Goal: Information Seeking & Learning: Learn about a topic

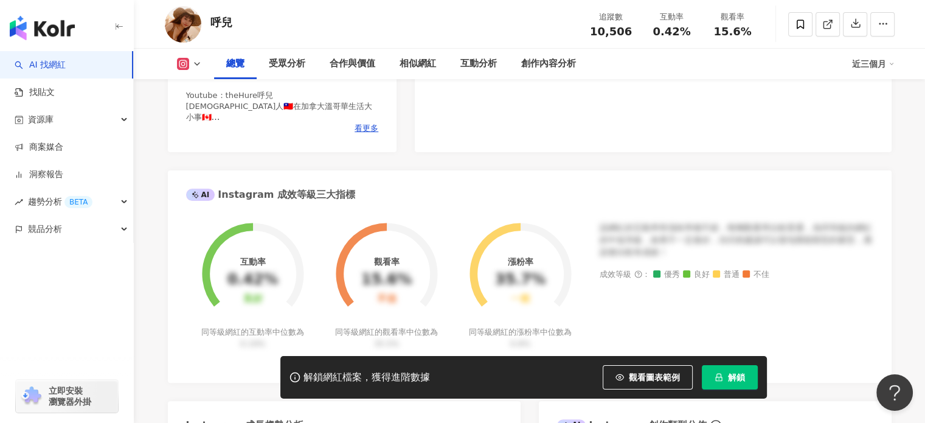
scroll to position [426, 0]
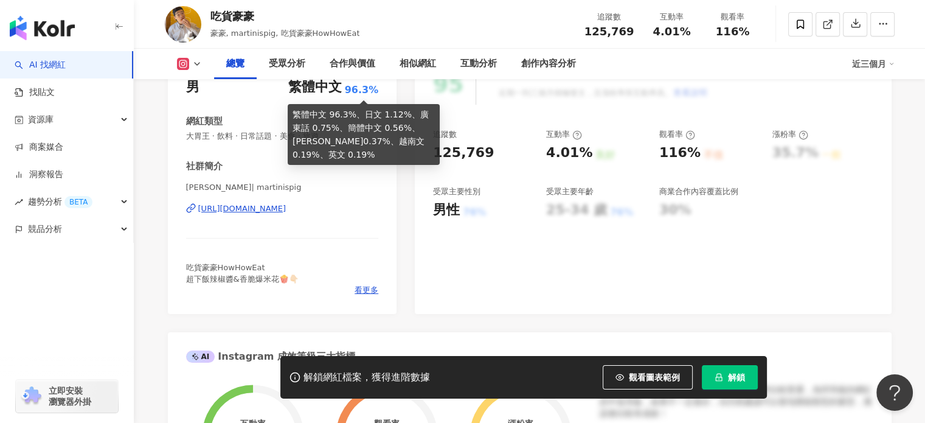
scroll to position [183, 0]
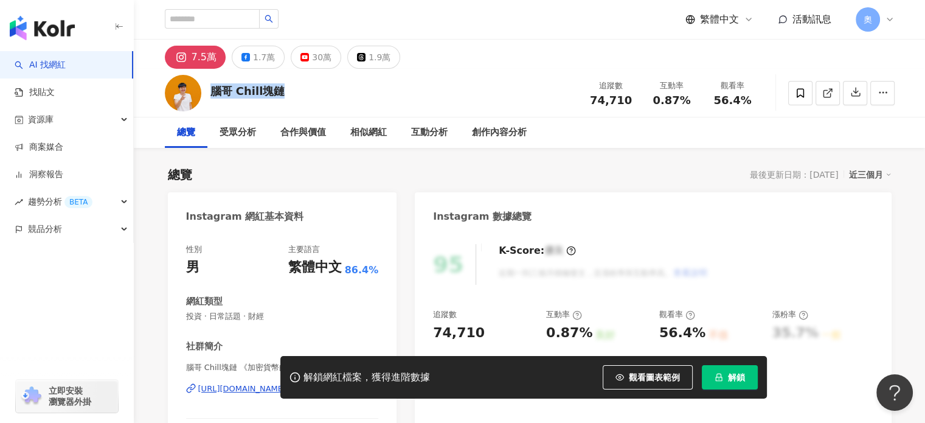
drag, startPoint x: 283, startPoint y: 94, endPoint x: 210, endPoint y: 94, distance: 73.0
click at [210, 94] on div "腦哥 Chill塊鏈 追蹤數 74,710 互動率 0.87% 觀看率 56.4%" at bounding box center [530, 93] width 779 height 48
copy div "腦哥 Chill塊鏈"
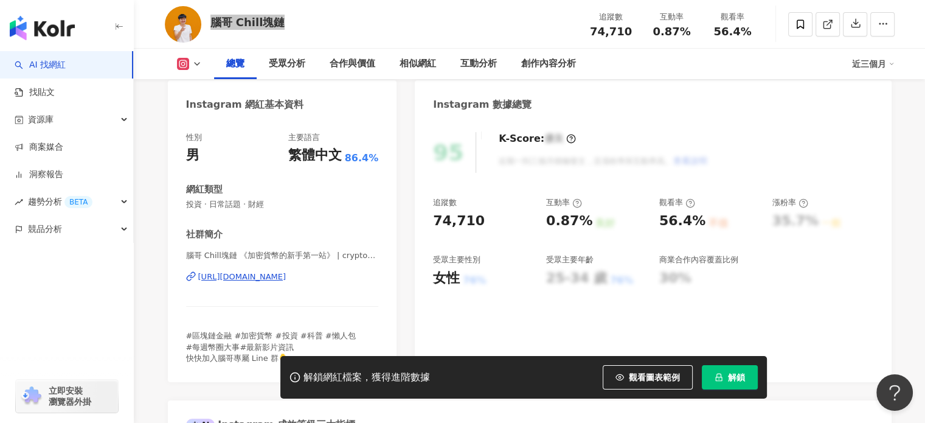
scroll to position [183, 0]
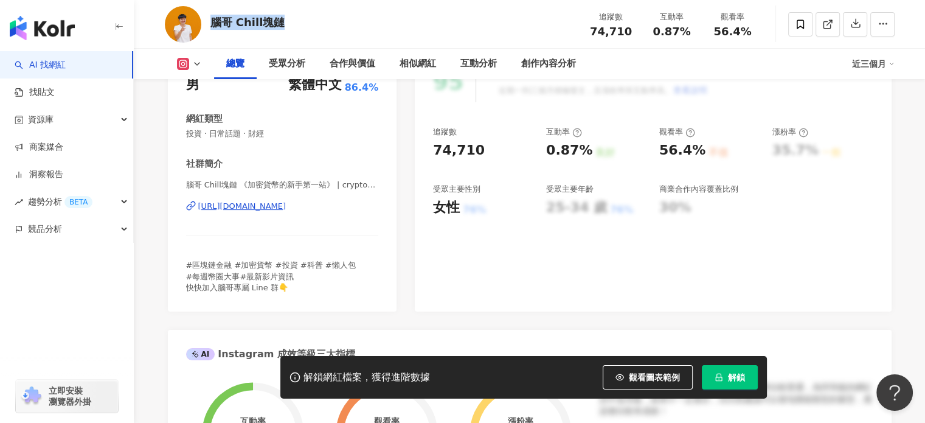
click at [285, 206] on div "https://www.instagram.com/crypto_brain_bro/" at bounding box center [242, 206] width 88 height 11
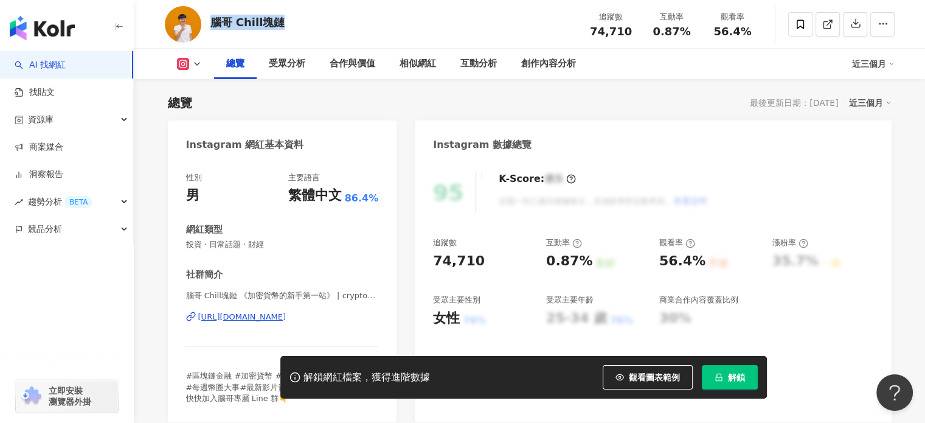
scroll to position [61, 0]
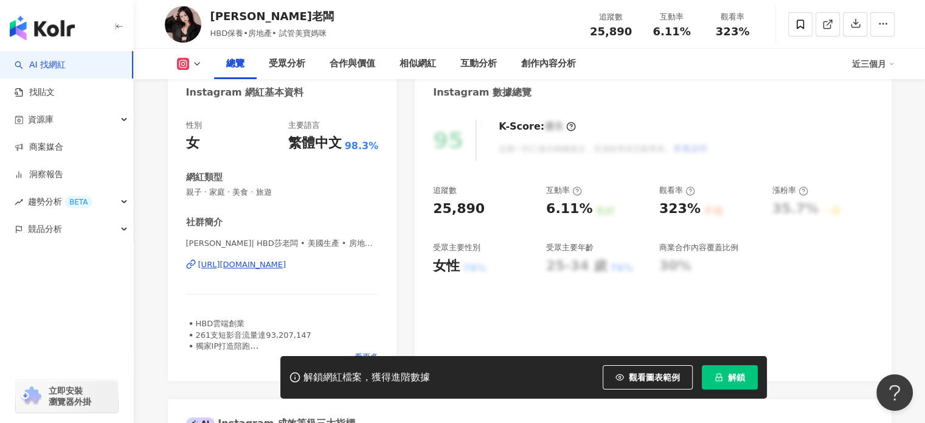
scroll to position [122, 0]
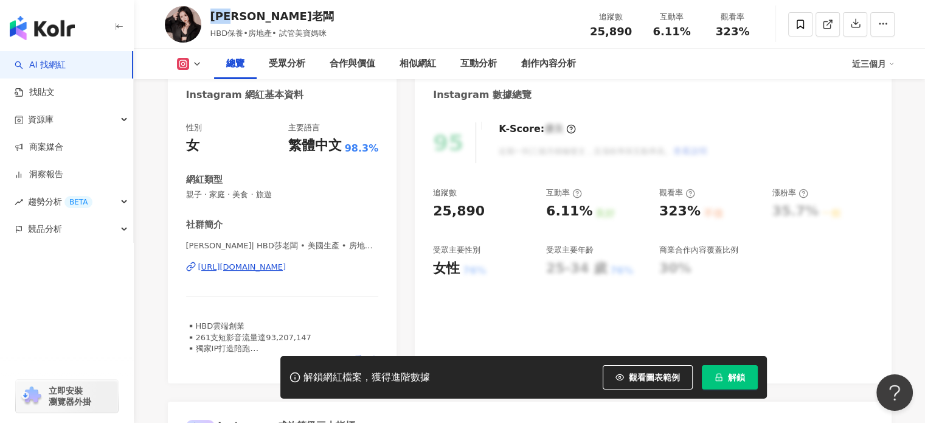
drag, startPoint x: 248, startPoint y: 12, endPoint x: 211, endPoint y: 15, distance: 37.3
click at [211, 15] on div "莎老闆" at bounding box center [271, 16] width 123 height 15
copy div "莎老闆"
click at [274, 265] on div "https://www.instagram.com/sararia/" at bounding box center [242, 267] width 88 height 11
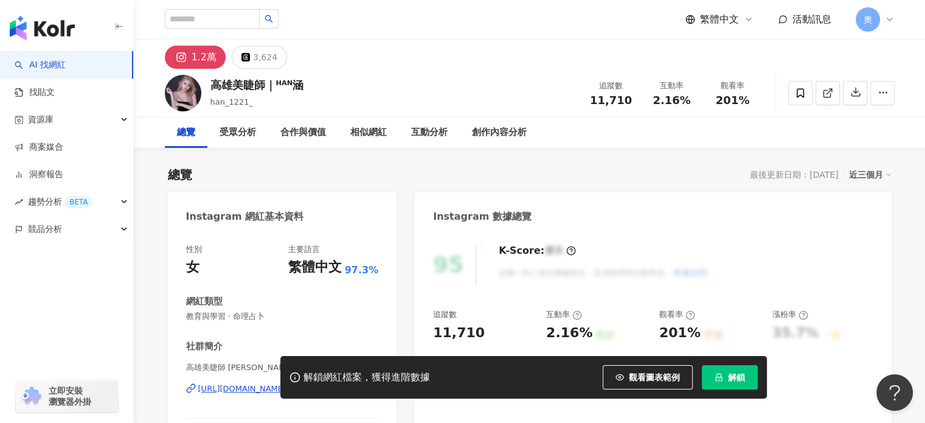
click at [214, 79] on div "高雄美睫師｜ᴴᴬᴺ涵 han_1221_ 追蹤數 11,710 互動率 2.16% 觀看率 201%" at bounding box center [530, 93] width 779 height 48
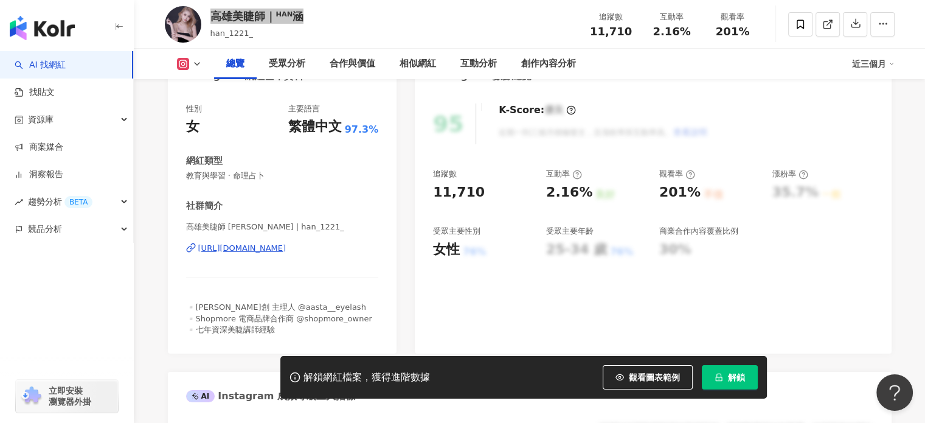
scroll to position [243, 0]
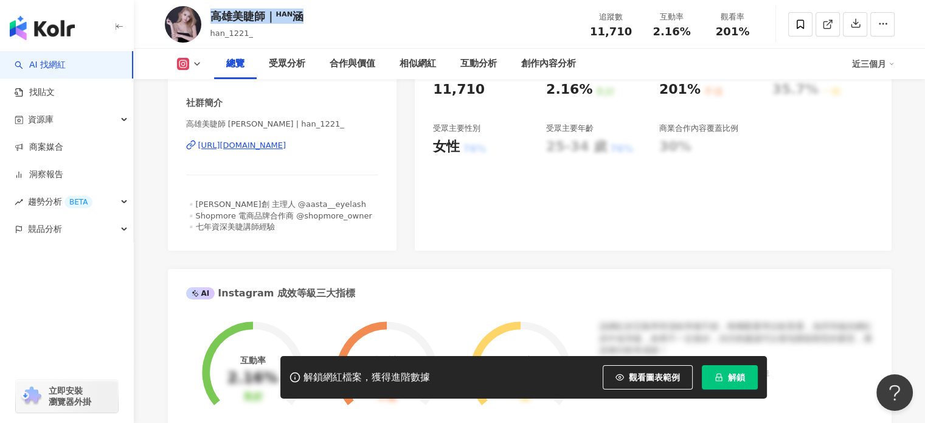
click at [287, 147] on div "https://www.instagram.com/han_1221_/" at bounding box center [242, 145] width 88 height 11
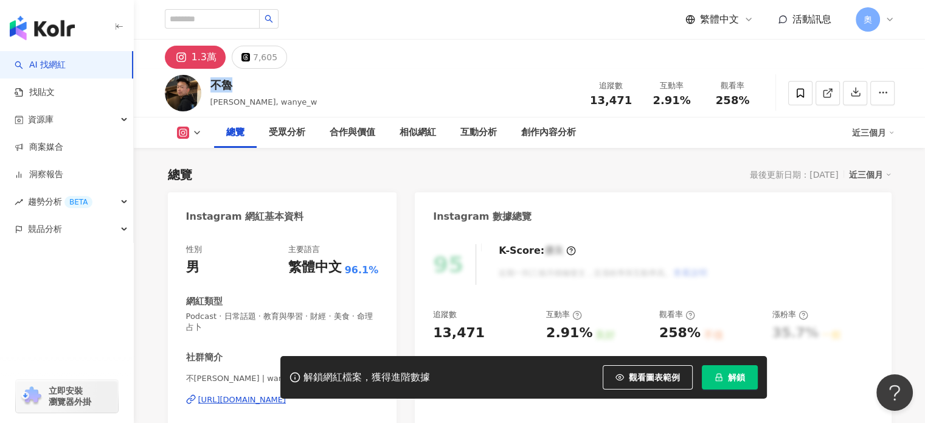
drag, startPoint x: 256, startPoint y: 86, endPoint x: 212, endPoint y: 86, distance: 43.2
click at [212, 86] on div "不魯" at bounding box center [263, 84] width 107 height 15
copy div "不魯"
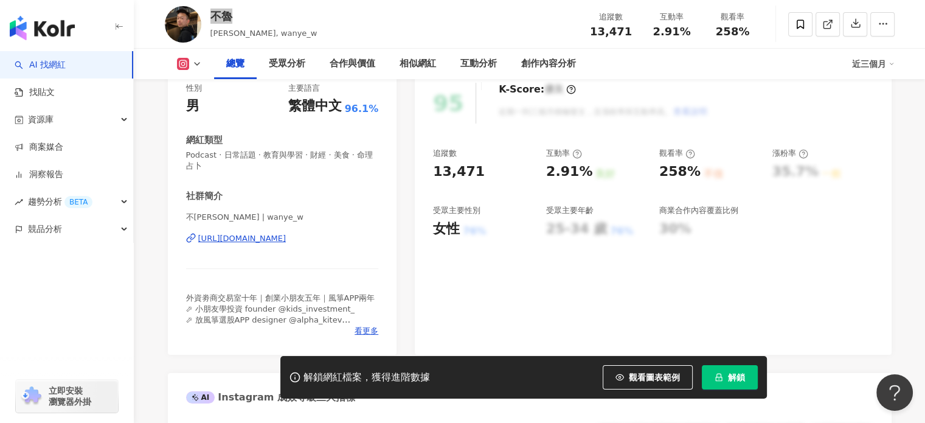
scroll to position [183, 0]
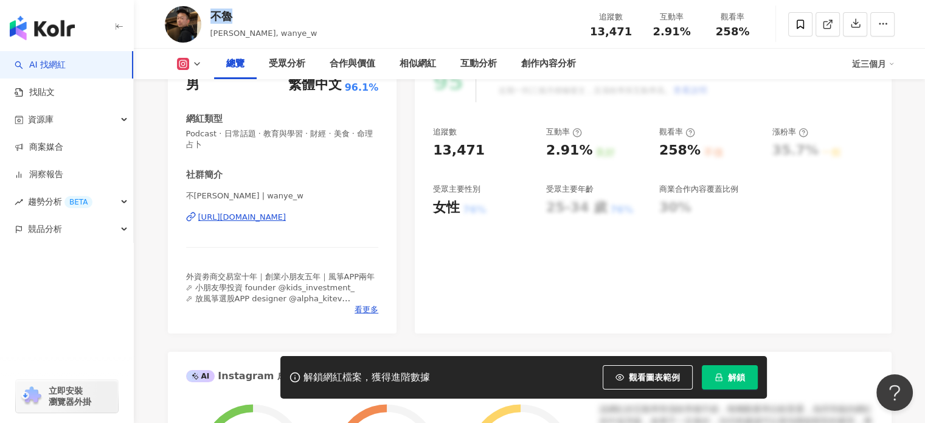
click at [256, 214] on div "https://www.instagram.com/wanye_w/" at bounding box center [242, 217] width 88 height 11
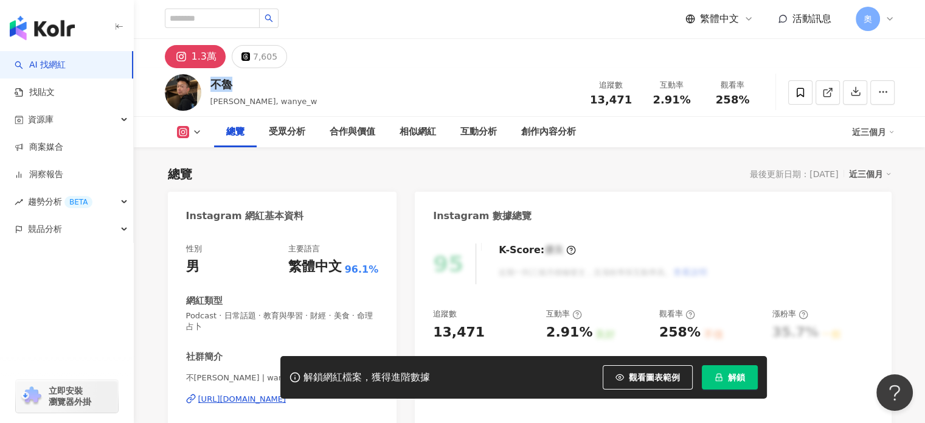
scroll to position [0, 0]
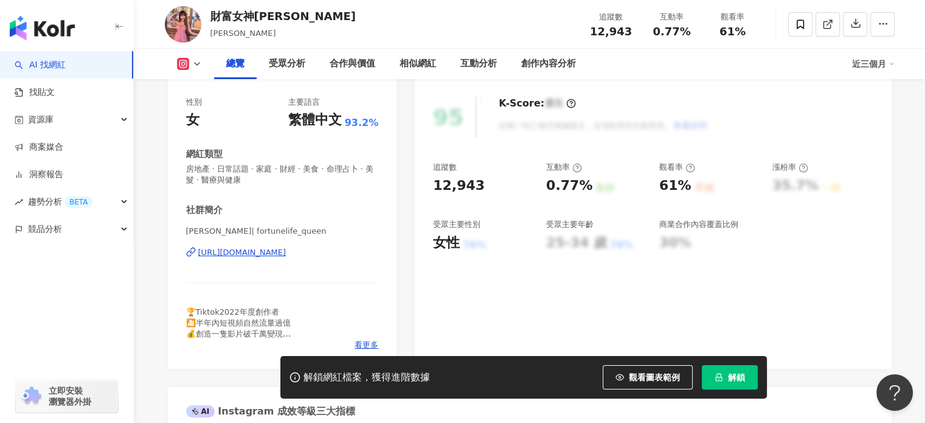
scroll to position [61, 0]
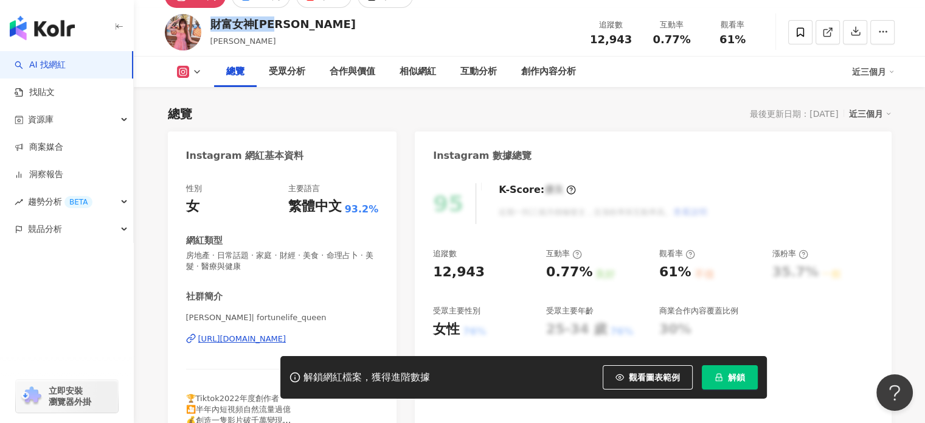
drag, startPoint x: 299, startPoint y: 29, endPoint x: 214, endPoint y: 24, distance: 85.9
click at [214, 24] on div "財富女神[PERSON_NAME] [PERSON_NAME] 追蹤數 12,943 互動率 0.77% 觀看率 61%" at bounding box center [530, 32] width 779 height 48
copy div "財富女神[PERSON_NAME]"
click at [633, 210] on div "K-Score : 優良 近期一到三個月積極發文，且漲粉率與互動率高。 查看說明" at bounding box center [597, 203] width 221 height 41
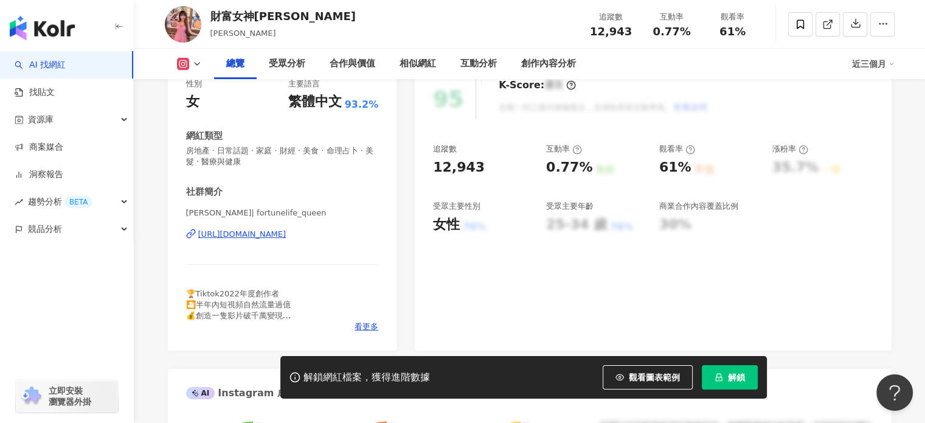
scroll to position [183, 0]
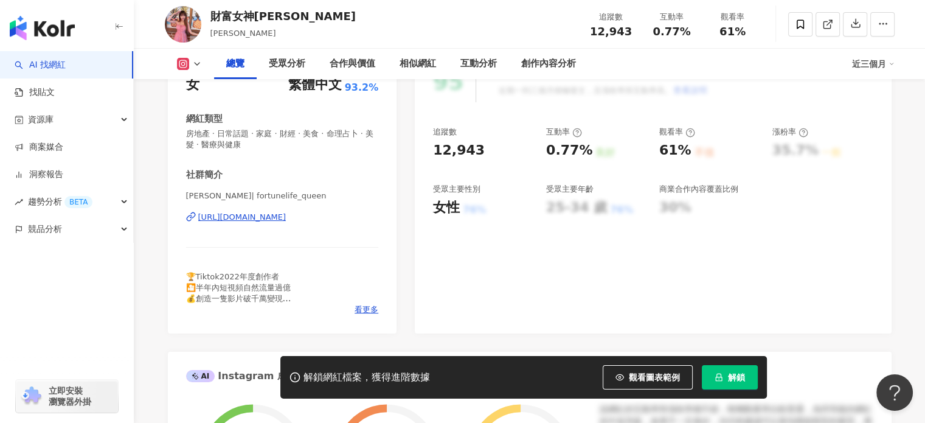
click at [287, 214] on div "[URL][DOMAIN_NAME]" at bounding box center [242, 217] width 88 height 11
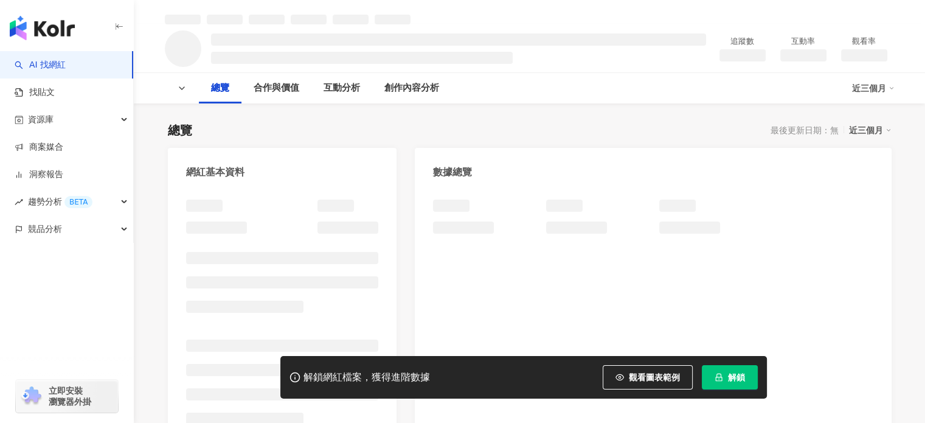
scroll to position [183, 0]
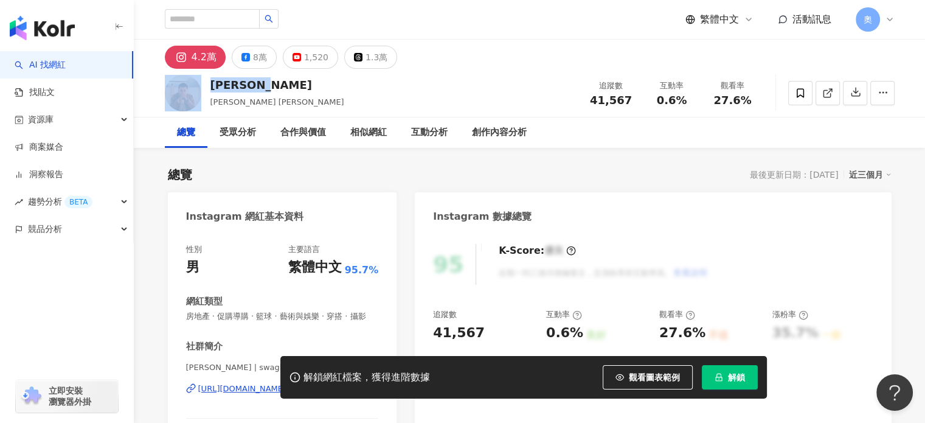
drag, startPoint x: 282, startPoint y: 80, endPoint x: 203, endPoint y: 80, distance: 78.5
click at [203, 80] on div "David 博焱 林伯彥, 林曜晟 Austin 追蹤數 41,567 互動率 0.6% 觀看率 27.6%" at bounding box center [530, 93] width 779 height 48
copy div "David 博焱"
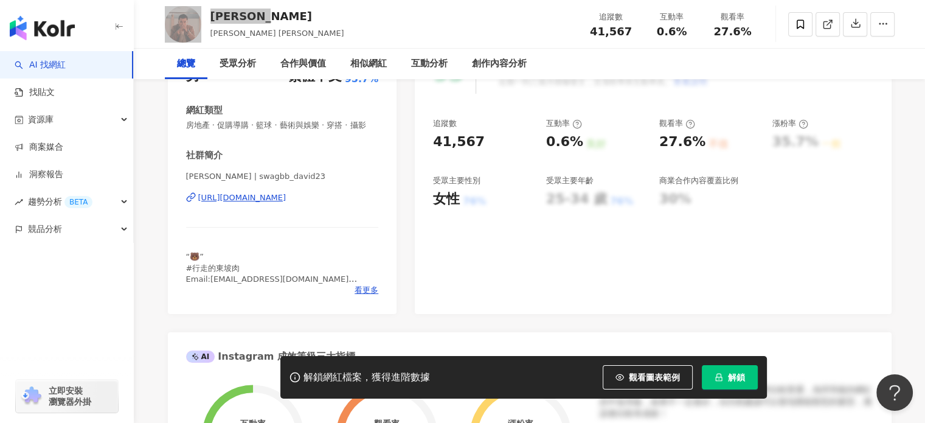
scroll to position [243, 0]
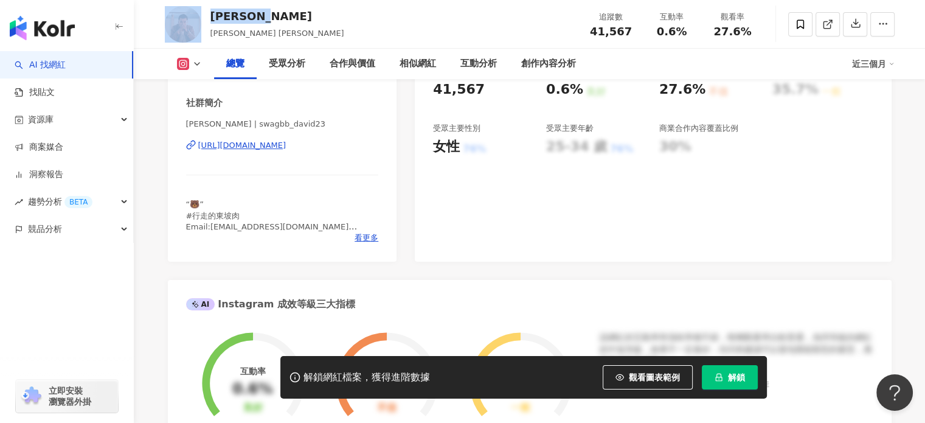
click at [273, 151] on div "https://www.instagram.com/swagbb_david23/" at bounding box center [242, 145] width 88 height 11
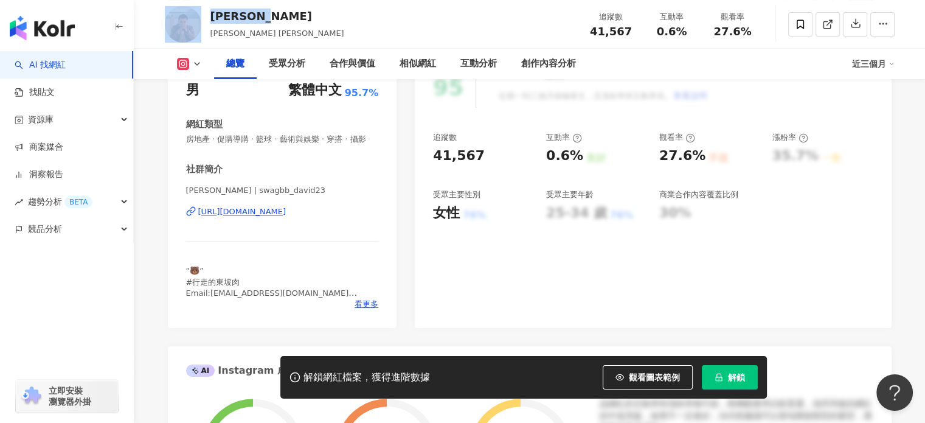
scroll to position [183, 0]
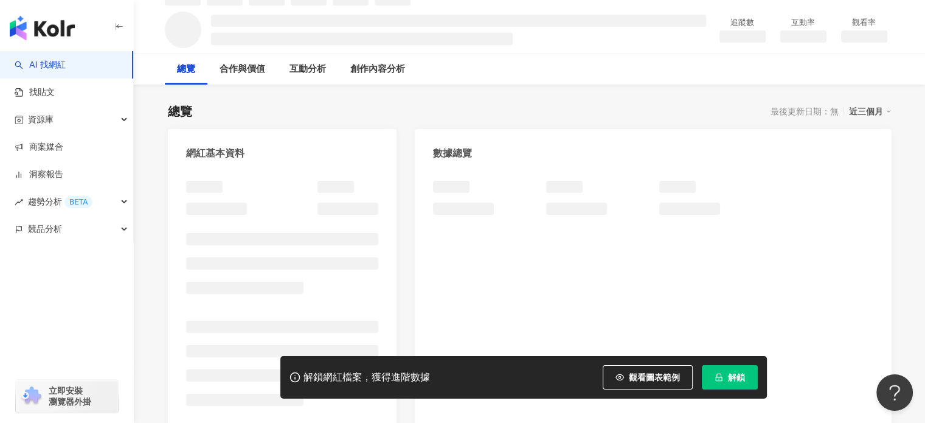
scroll to position [121, 0]
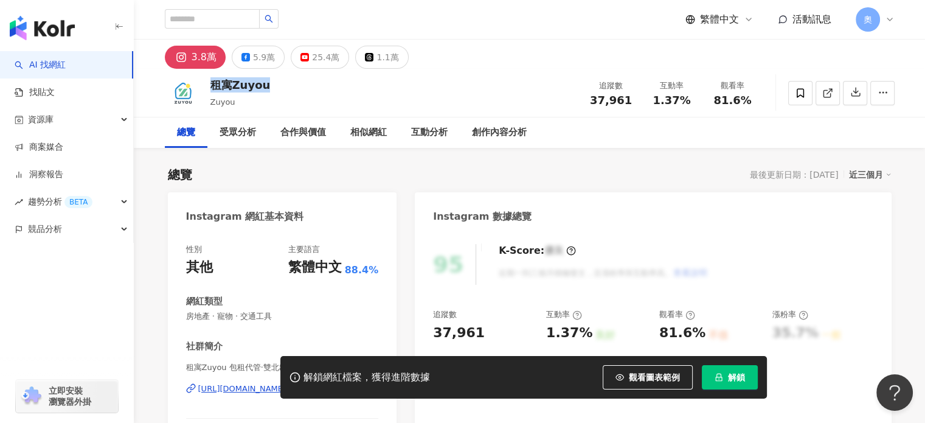
drag, startPoint x: 279, startPoint y: 82, endPoint x: 207, endPoint y: 82, distance: 71.8
click at [207, 82] on div "租寓Zuyou Zuyou 追蹤數 37,961 互動率 1.37% 觀看率 81.6%" at bounding box center [530, 93] width 779 height 48
copy div "租寓Zuyou"
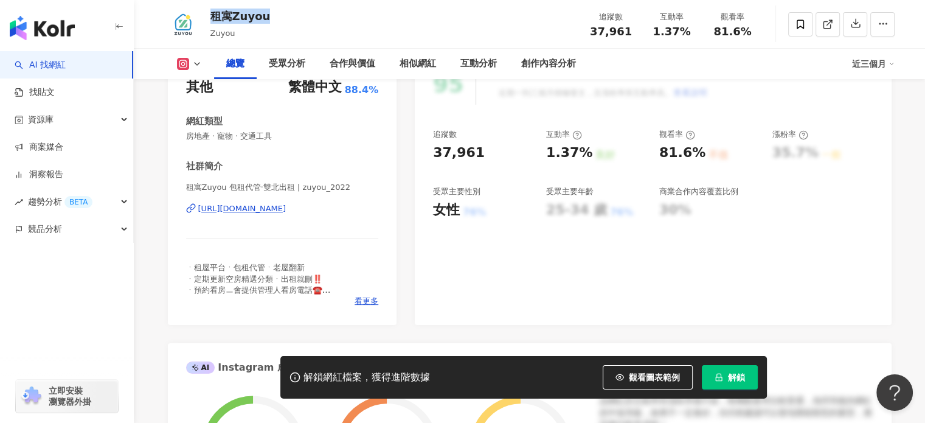
scroll to position [183, 0]
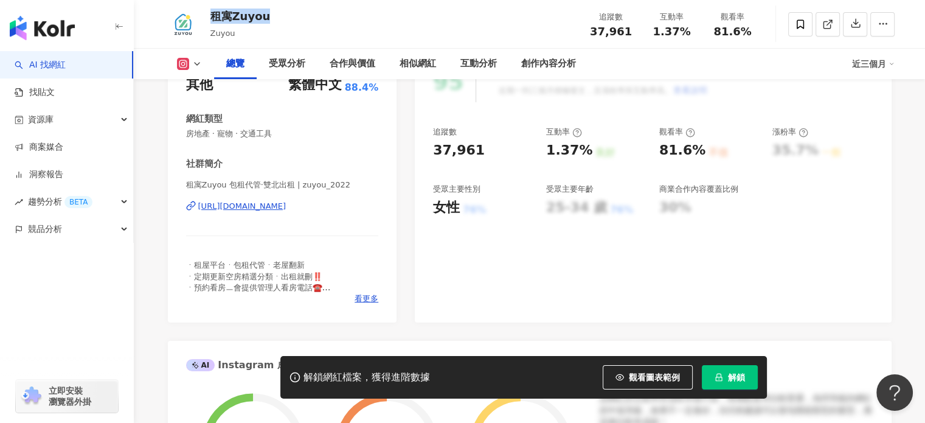
click at [240, 206] on div "https://www.instagram.com/zuyou_2022/" at bounding box center [242, 206] width 88 height 11
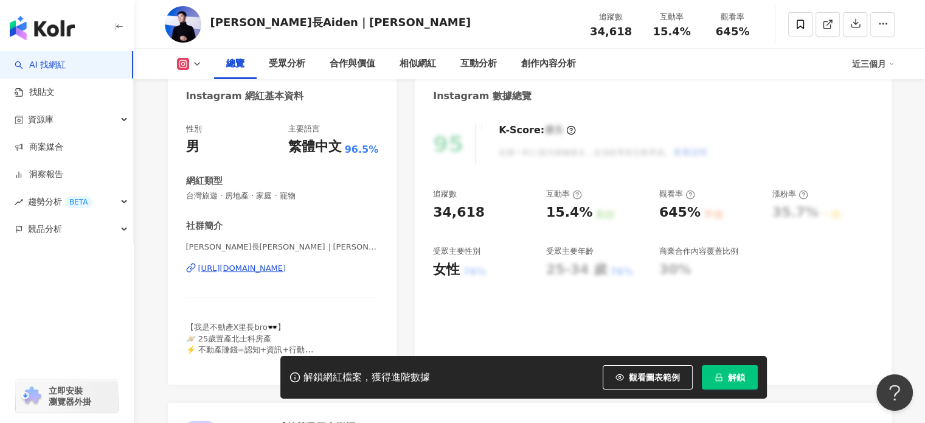
scroll to position [122, 0]
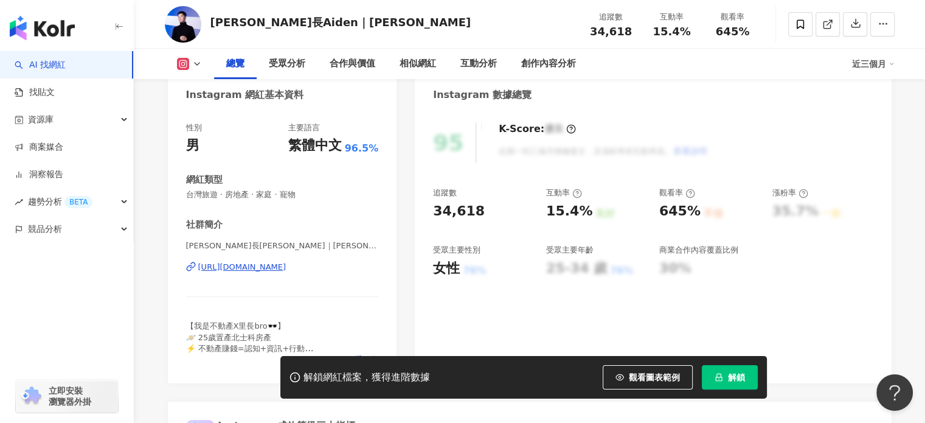
click at [233, 265] on div "[URL][DOMAIN_NAME]" at bounding box center [242, 267] width 88 height 11
drag, startPoint x: 380, startPoint y: 28, endPoint x: 214, endPoint y: 24, distance: 165.5
click at [214, 24] on div "艾登里長Aiden｜許瑞秢 追蹤數 34,618 互動率 15.4% 觀看率 645%" at bounding box center [530, 24] width 779 height 48
copy div "艾登里長Aiden｜許瑞秢"
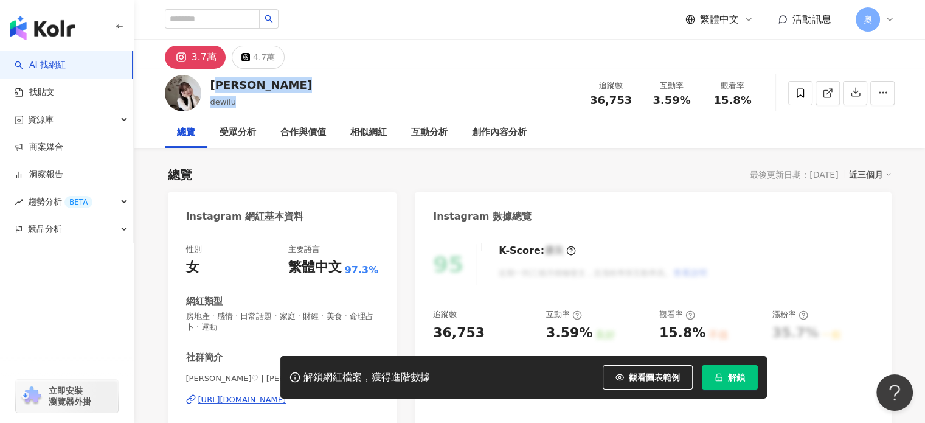
drag, startPoint x: 264, startPoint y: 96, endPoint x: 214, endPoint y: 92, distance: 50.0
click at [214, 92] on div "Dewi Lu dewilu 追蹤數 36,753 互動率 3.59% 觀看率 15.8%" at bounding box center [530, 93] width 779 height 48
click at [314, 100] on div "Dewi Lu dewilu 追蹤數 36,753 互動率 3.59% 觀看率 15.8%" at bounding box center [530, 93] width 779 height 48
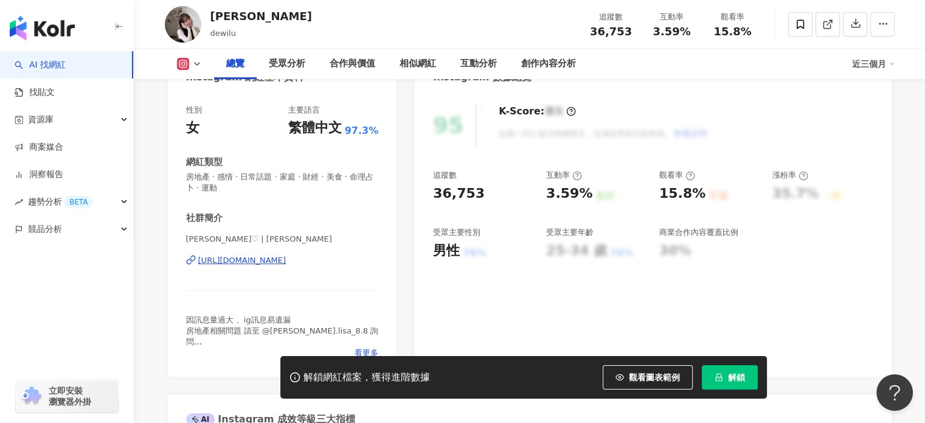
scroll to position [183, 0]
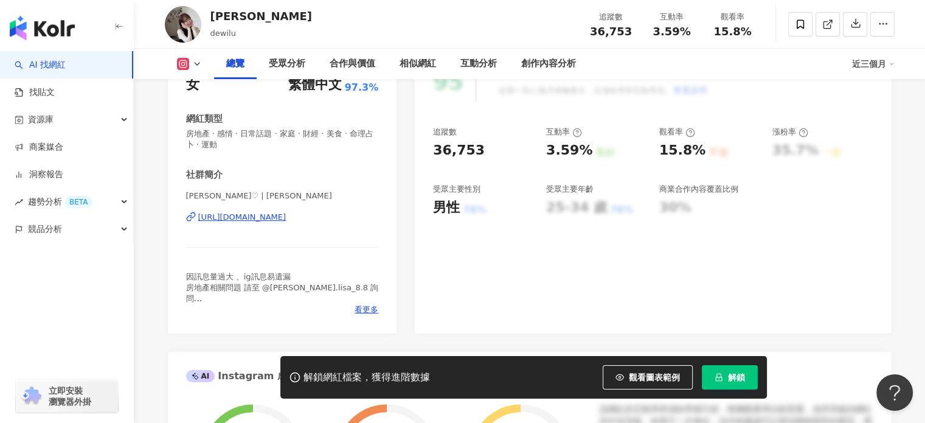
click at [273, 216] on div "https://www.instagram.com/dewilu/" at bounding box center [242, 217] width 88 height 11
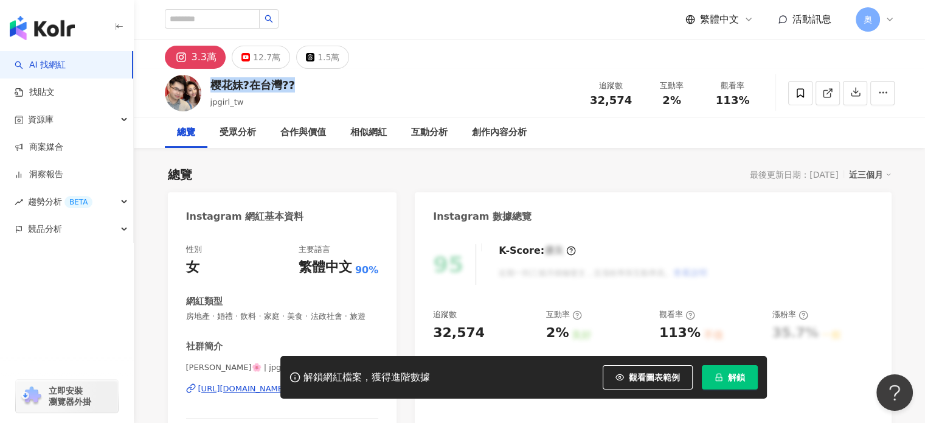
drag, startPoint x: 211, startPoint y: 82, endPoint x: 328, endPoint y: 89, distance: 117.1
click at [328, 89] on div "樱花妹?在台灣?? jpgirl_tw 追蹤數 32,574 互動率 2% 觀看率 113%" at bounding box center [530, 93] width 779 height 48
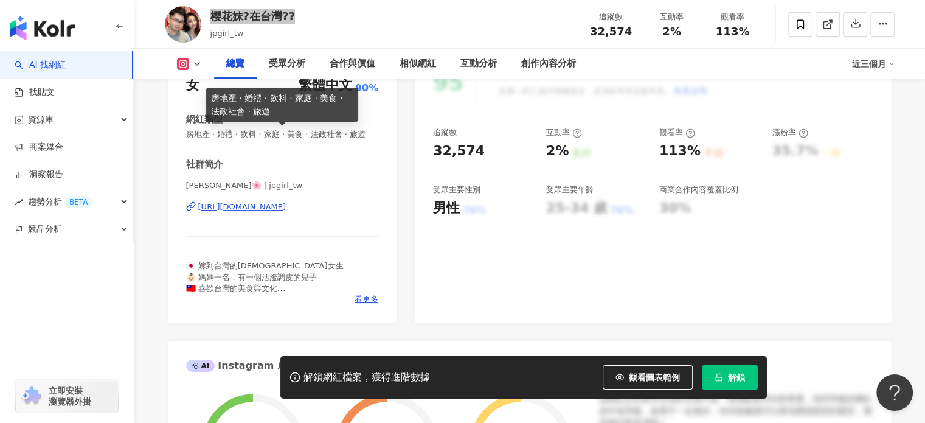
scroll to position [183, 0]
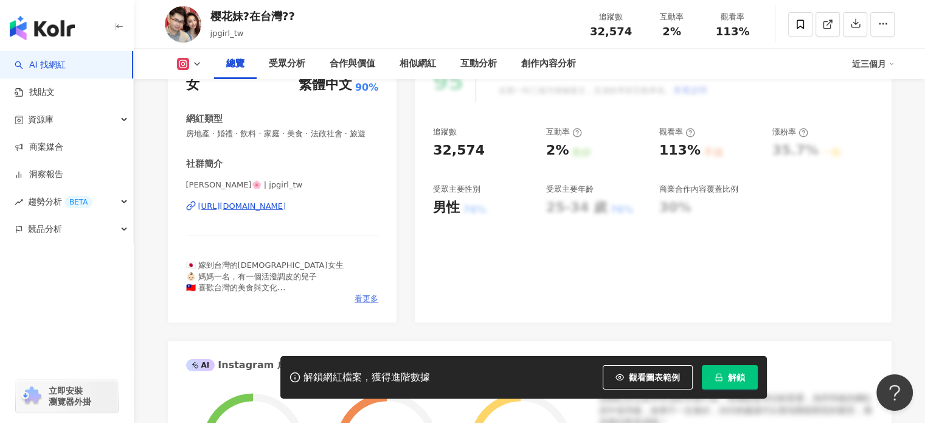
click at [367, 304] on span "看更多" at bounding box center [367, 298] width 24 height 11
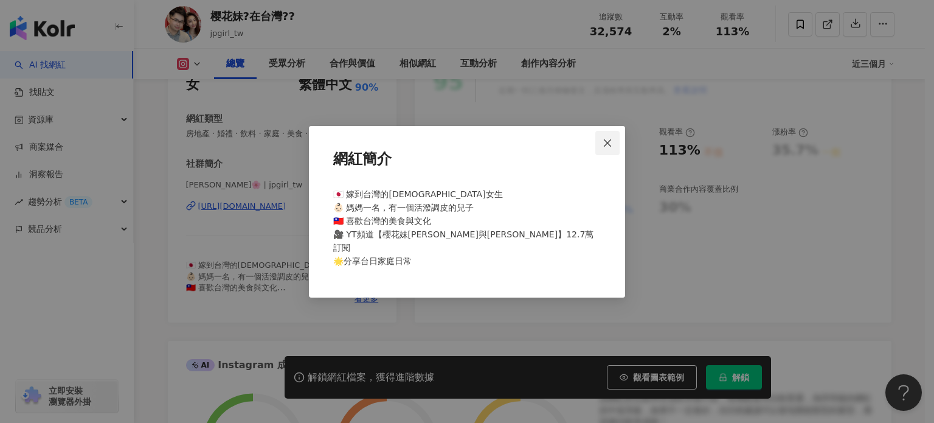
click at [608, 148] on icon "close" at bounding box center [608, 143] width 10 height 10
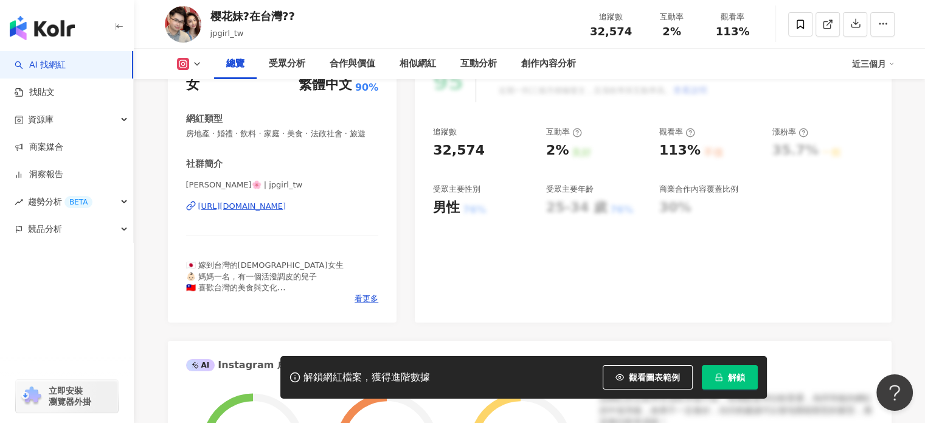
click at [280, 212] on div "https://www.instagram.com/jpgirl_tw/" at bounding box center [242, 206] width 88 height 11
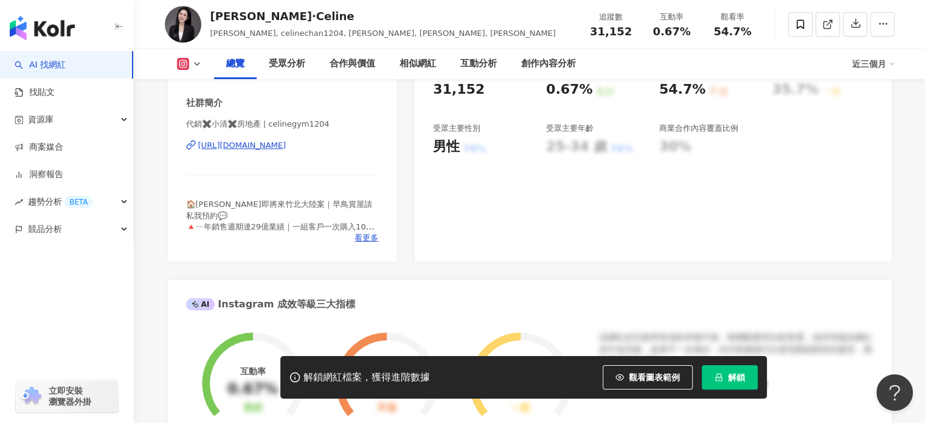
scroll to position [183, 0]
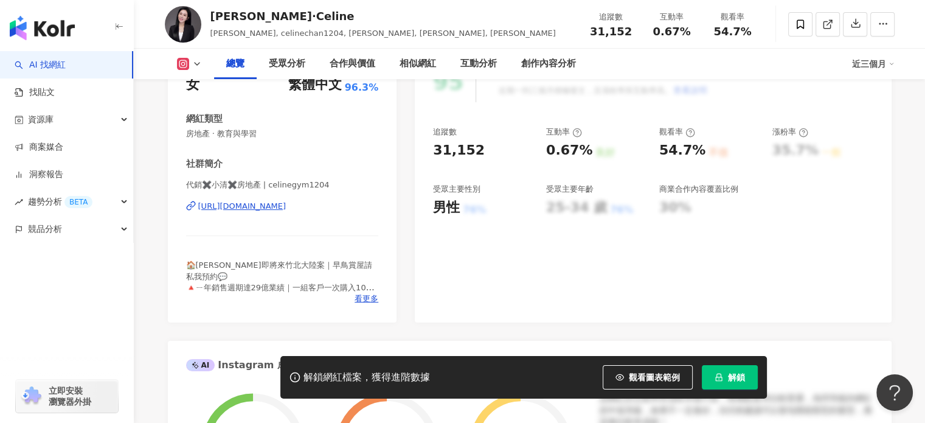
click at [287, 207] on div "[URL][DOMAIN_NAME]" at bounding box center [242, 206] width 88 height 11
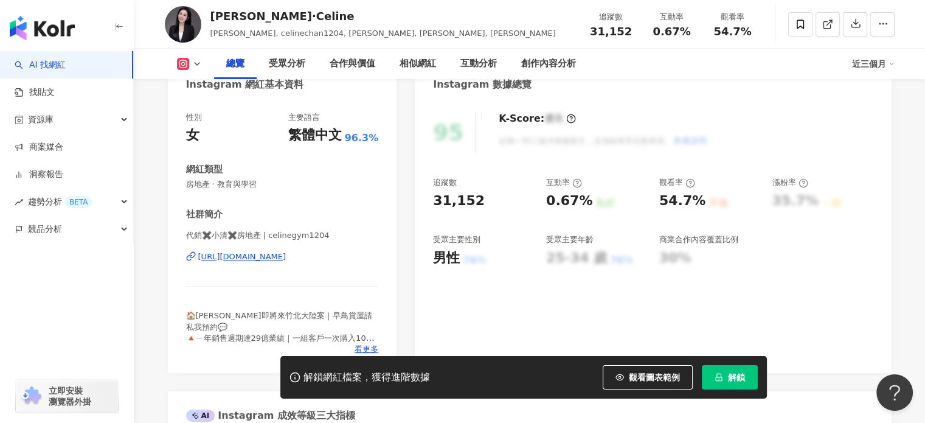
scroll to position [61, 0]
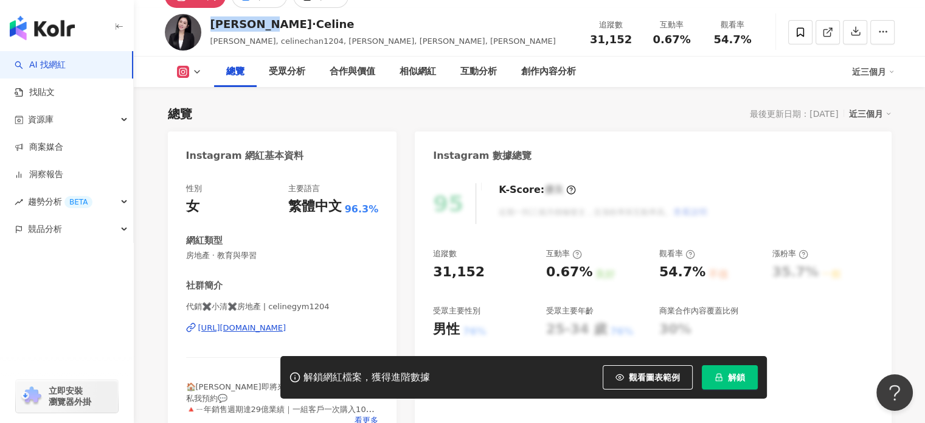
drag, startPoint x: 291, startPoint y: 23, endPoint x: 206, endPoint y: 24, distance: 85.2
click at [206, 24] on div "[PERSON_NAME]·[PERSON_NAME], celinechan1204, [PERSON_NAME], [PERSON_NAME], [PER…" at bounding box center [530, 32] width 779 height 48
copy div "[PERSON_NAME]·Celine"
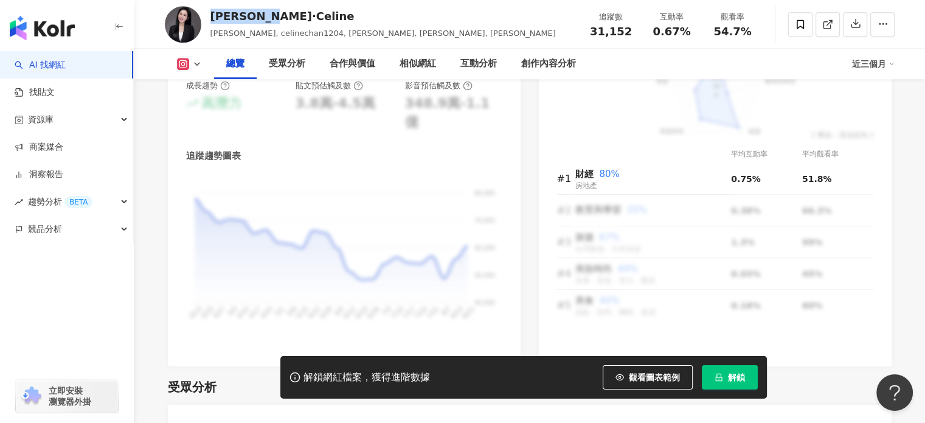
scroll to position [791, 0]
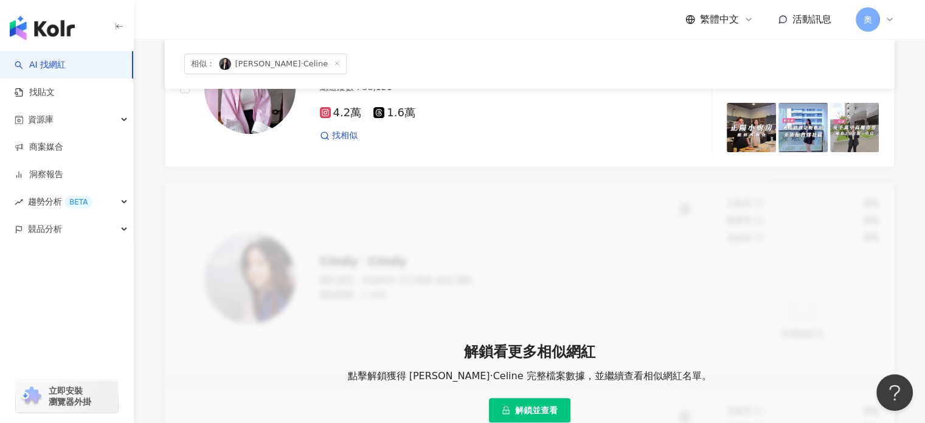
scroll to position [122, 0]
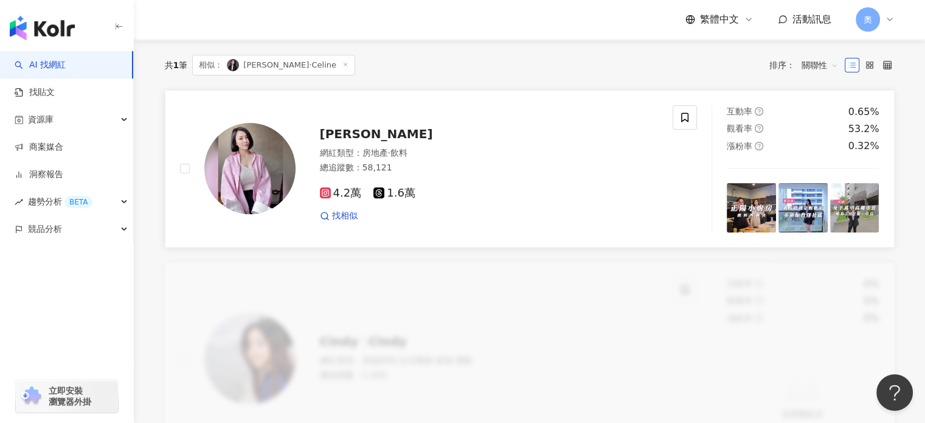
click at [324, 127] on span "[PERSON_NAME]" at bounding box center [376, 134] width 113 height 15
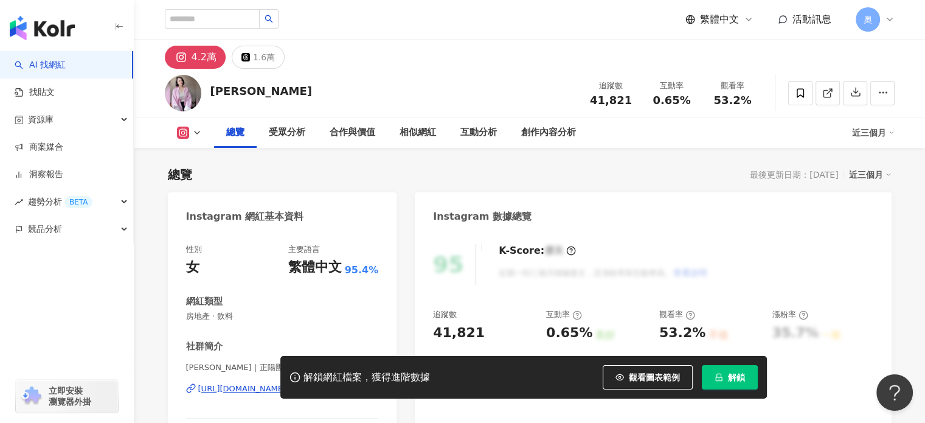
scroll to position [183, 0]
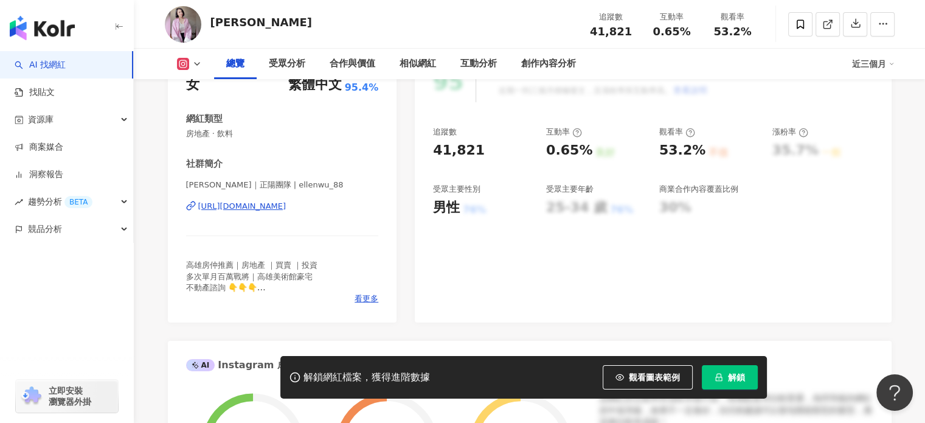
click at [287, 207] on div "[URL][DOMAIN_NAME]" at bounding box center [242, 206] width 88 height 11
